Goal: Transaction & Acquisition: Purchase product/service

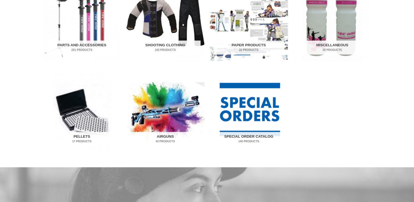
scroll to position [328, 0]
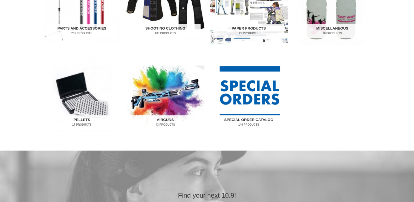
click at [248, 86] on img "Visit product category Special Order Catalog" at bounding box center [249, 95] width 78 height 81
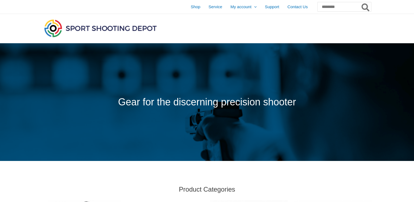
scroll to position [0, 0]
click at [191, 7] on span "Shop" at bounding box center [196, 7] width 10 height 14
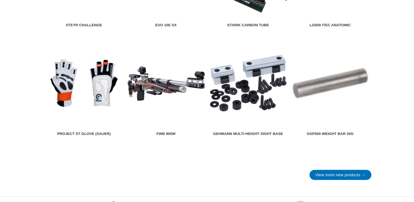
scroll to position [684, 0]
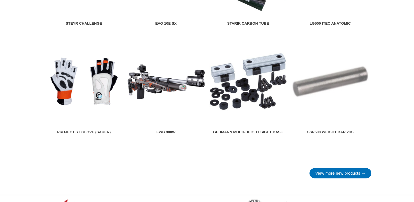
click at [104, 82] on img at bounding box center [84, 82] width 78 height 78
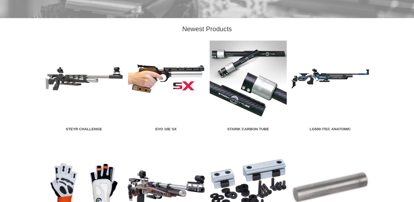
scroll to position [574, 0]
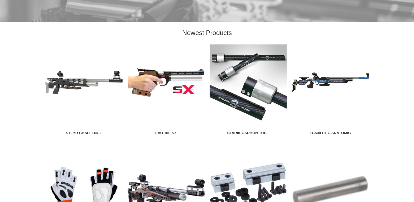
click at [238, 78] on img at bounding box center [248, 82] width 78 height 78
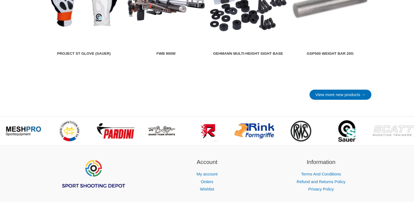
scroll to position [766, 0]
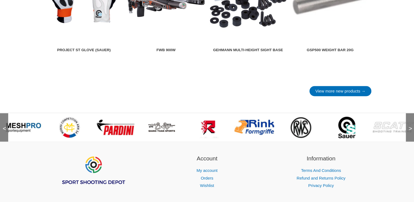
click at [350, 138] on img at bounding box center [346, 127] width 17 height 22
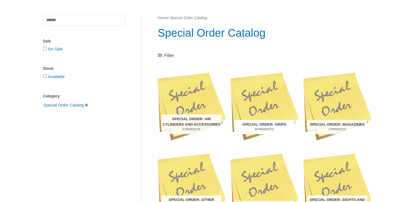
scroll to position [82, 0]
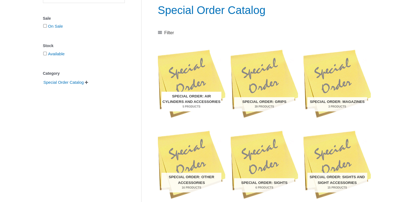
click at [195, 79] on img "Visit product category Special Order: Air Cylinders and Accessories" at bounding box center [191, 82] width 67 height 71
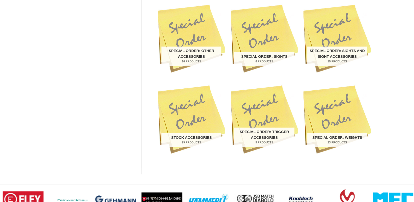
scroll to position [164, 0]
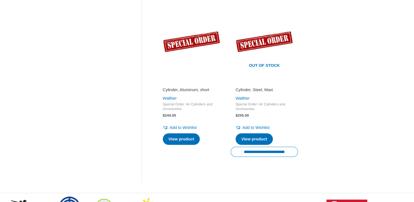
scroll to position [301, 0]
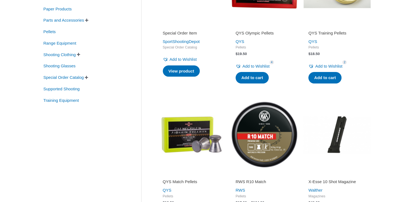
scroll to position [137, 0]
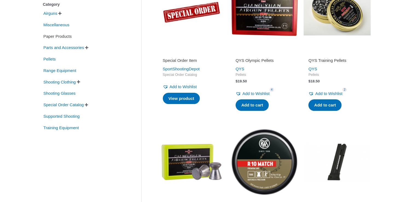
click at [68, 36] on span "Paper Products" at bounding box center [57, 36] width 29 height 9
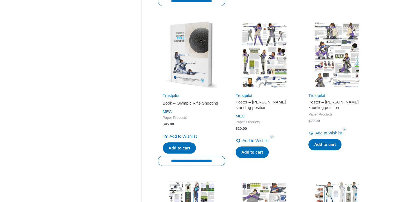
scroll to position [574, 0]
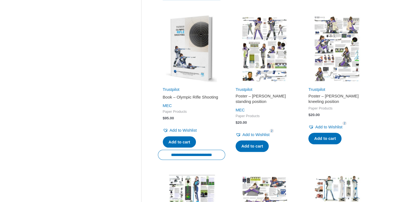
click at [197, 45] on img at bounding box center [191, 48] width 67 height 67
click at [192, 157] on input "**********" at bounding box center [191, 155] width 67 height 10
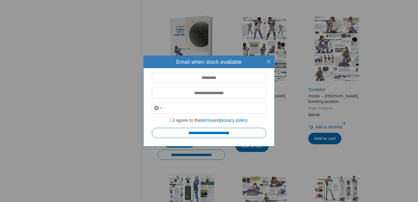
click at [196, 78] on input "text" at bounding box center [209, 77] width 114 height 11
type input "**********"
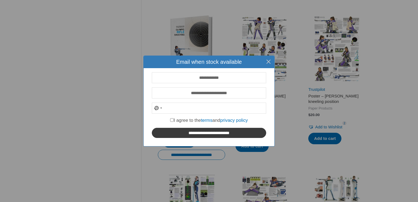
click at [199, 135] on input "**********" at bounding box center [209, 133] width 114 height 10
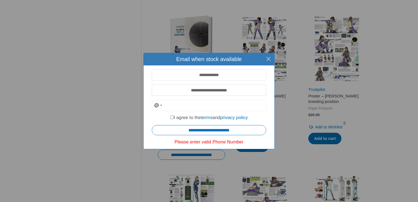
click at [183, 106] on input "tel" at bounding box center [209, 105] width 114 height 11
type input "********"
drag, startPoint x: 205, startPoint y: 143, endPoint x: 206, endPoint y: 139, distance: 3.9
click at [205, 143] on div "Please enter valid Phone Number" at bounding box center [209, 141] width 114 height 5
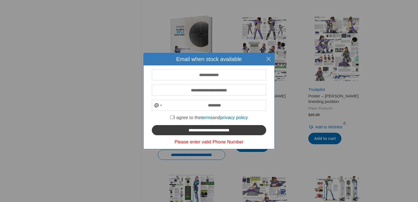
click at [207, 131] on input "**********" at bounding box center [209, 130] width 114 height 10
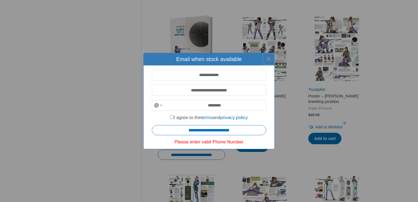
click at [269, 60] on button "×" at bounding box center [268, 59] width 12 height 12
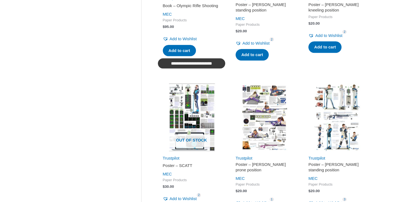
scroll to position [656, 0]
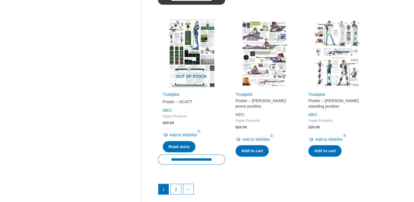
scroll to position [738, 0]
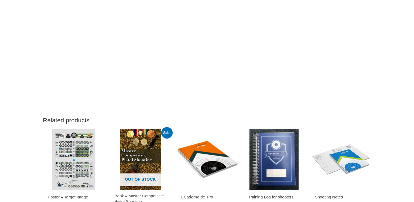
scroll to position [656, 0]
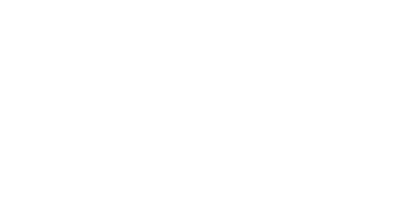
scroll to position [547, 0]
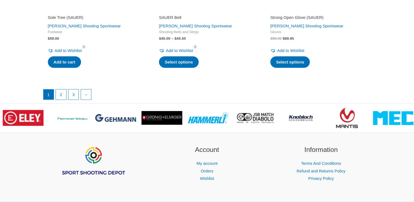
scroll to position [1422, 0]
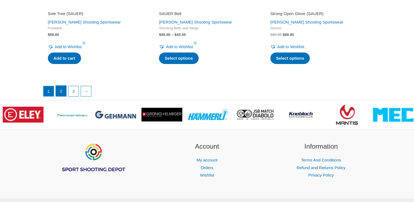
click at [62, 88] on link "2" at bounding box center [61, 91] width 10 height 11
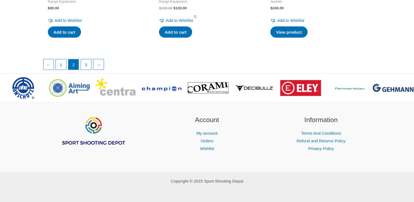
scroll to position [1017, 0]
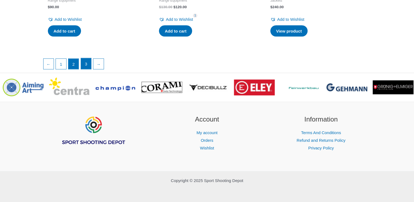
click at [84, 61] on link "3" at bounding box center [86, 63] width 10 height 11
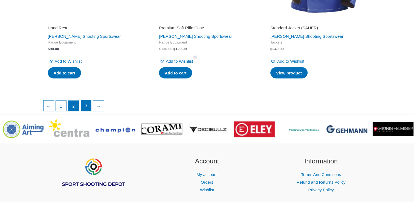
scroll to position [908, 0]
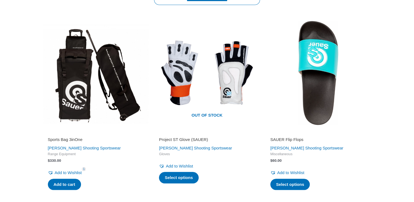
scroll to position [547, 0]
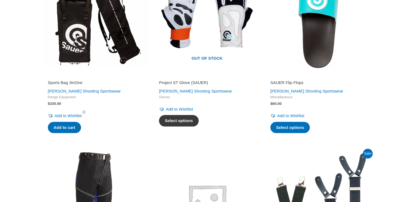
click at [183, 121] on link "Select options" at bounding box center [179, 120] width 40 height 11
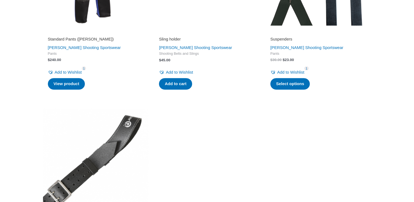
scroll to position [711, 0]
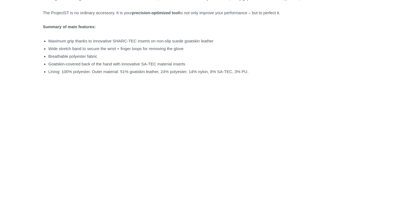
scroll to position [383, 0]
